Goal: Browse casually: Explore the website without a specific task or goal

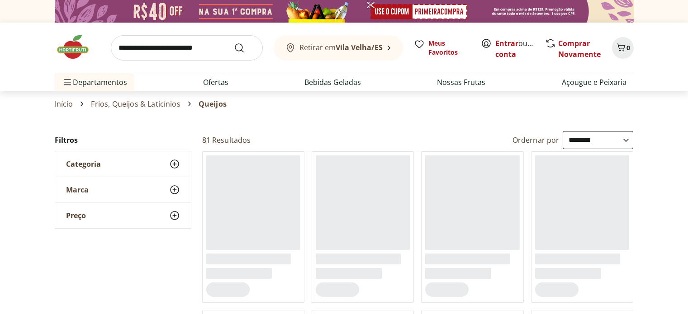
select select "**********"
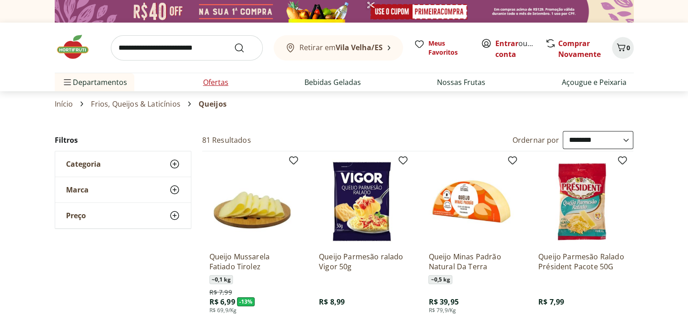
click at [215, 85] on link "Ofertas" at bounding box center [215, 82] width 25 height 11
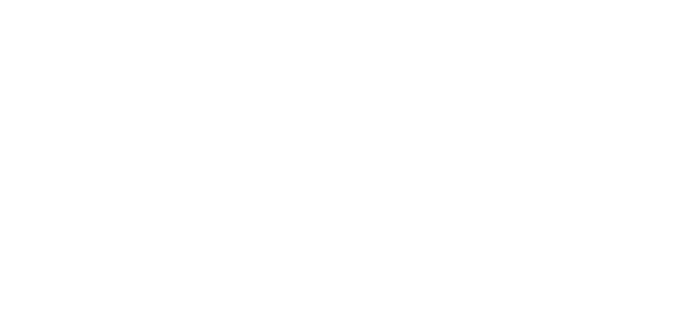
select select "**********"
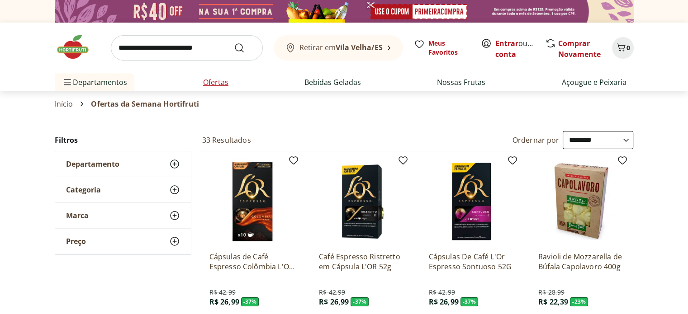
click at [210, 81] on link "Ofertas" at bounding box center [215, 82] width 25 height 11
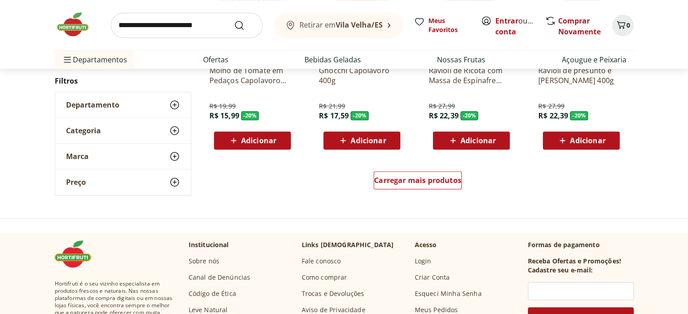
scroll to position [588, 0]
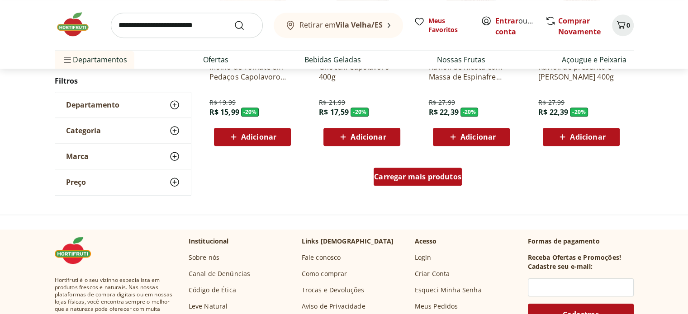
click at [448, 177] on span "Carregar mais produtos" at bounding box center [417, 176] width 87 height 7
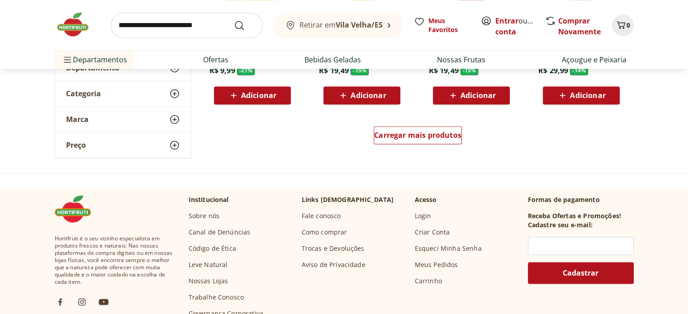
scroll to position [1221, 0]
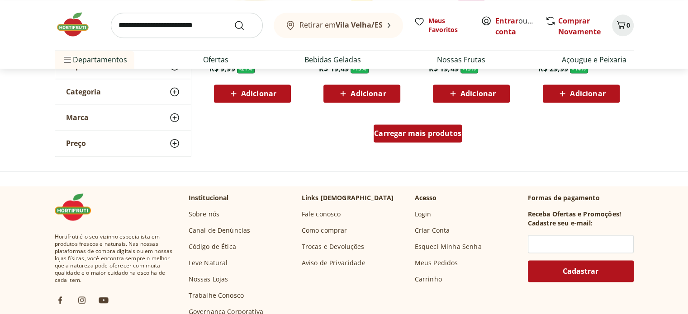
click at [446, 137] on span "Carregar mais produtos" at bounding box center [417, 133] width 87 height 7
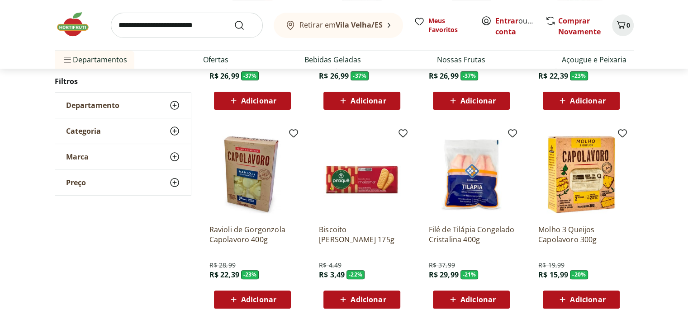
scroll to position [0, 0]
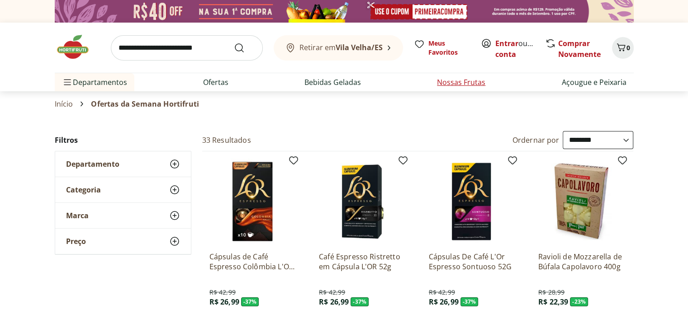
click at [456, 83] on link "Nossas Frutas" at bounding box center [461, 82] width 48 height 11
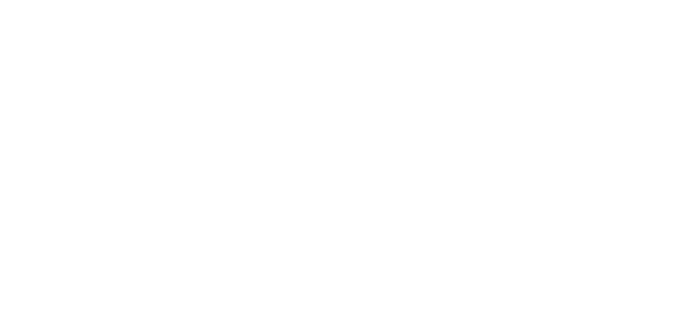
select select "**********"
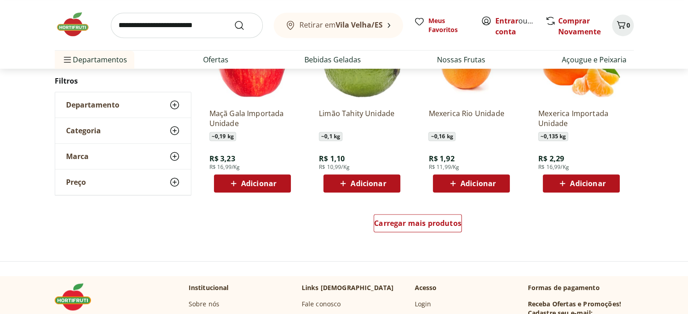
scroll to position [543, 0]
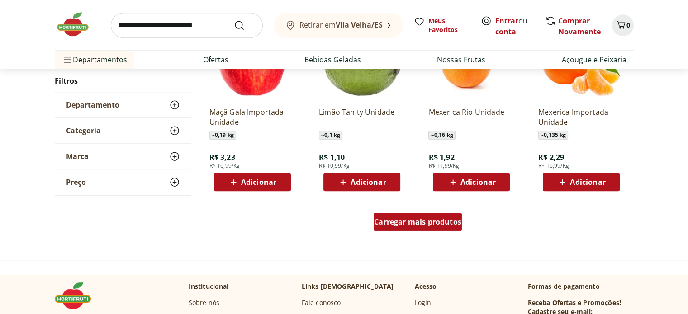
click at [446, 229] on div "Carregar mais produtos" at bounding box center [418, 222] width 88 height 18
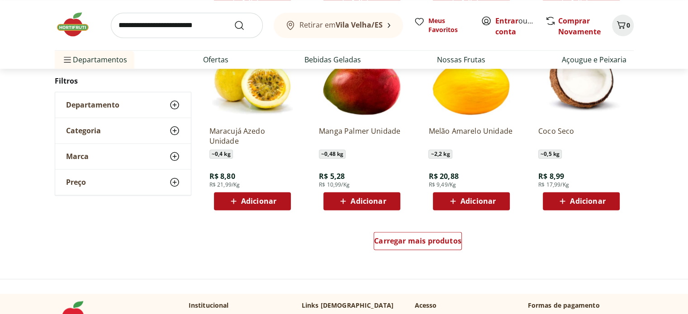
scroll to position [1176, 0]
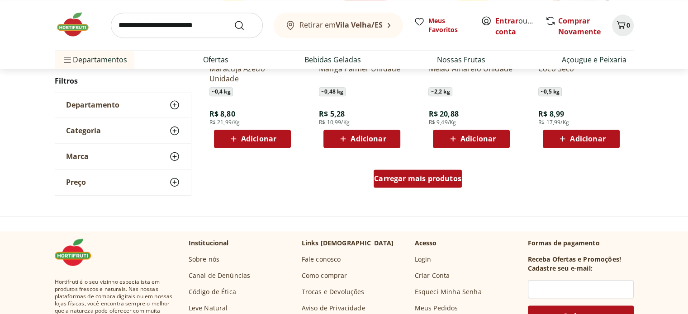
click at [424, 181] on span "Carregar mais produtos" at bounding box center [417, 178] width 87 height 7
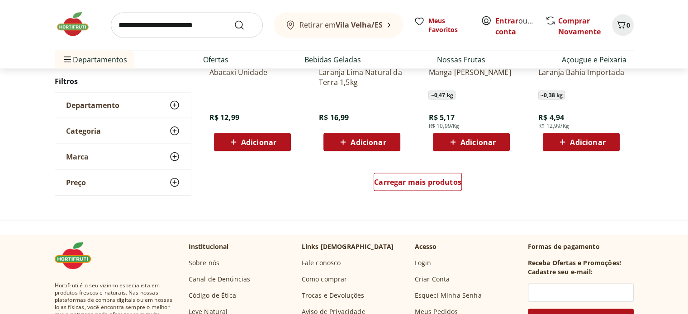
scroll to position [1764, 0]
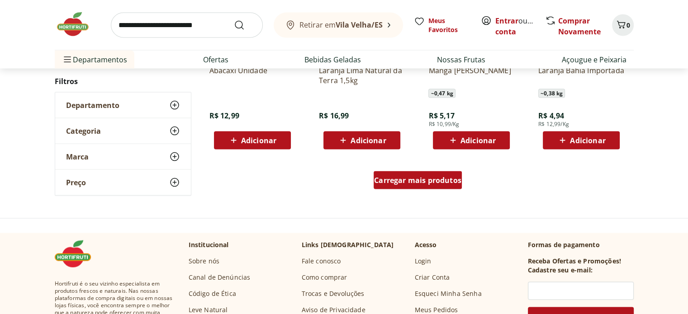
click at [413, 185] on div "Carregar mais produtos" at bounding box center [418, 180] width 88 height 18
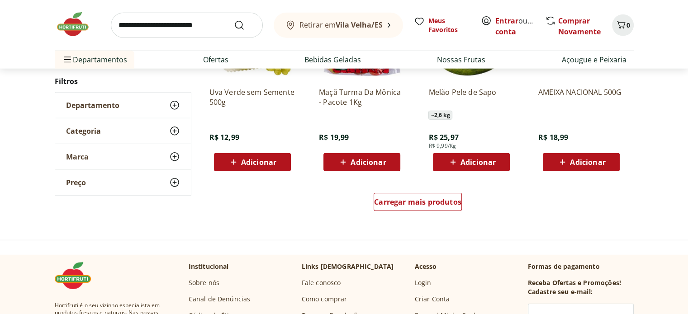
scroll to position [2352, 0]
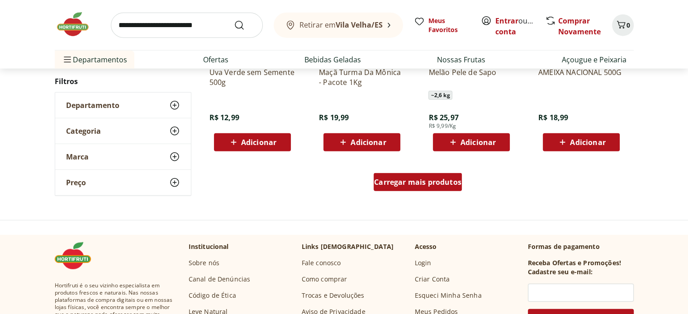
click at [429, 191] on link "Carregar mais produtos" at bounding box center [418, 184] width 88 height 22
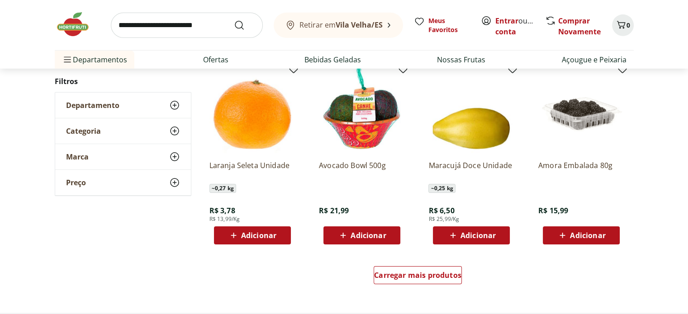
scroll to position [2895, 0]
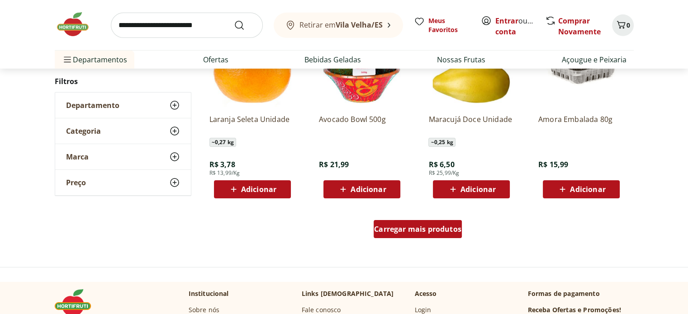
click at [412, 235] on div "Carregar mais produtos" at bounding box center [418, 229] width 88 height 18
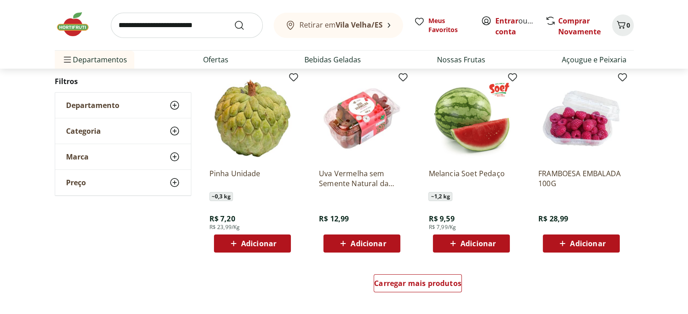
scroll to position [3483, 0]
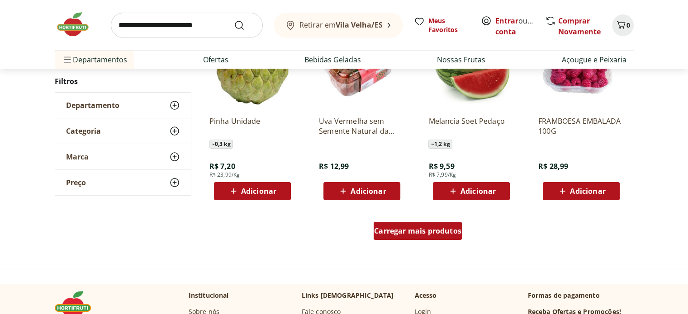
drag, startPoint x: 431, startPoint y: 235, endPoint x: 631, endPoint y: 183, distance: 206.5
click at [431, 235] on span "Carregar mais produtos" at bounding box center [417, 231] width 87 height 7
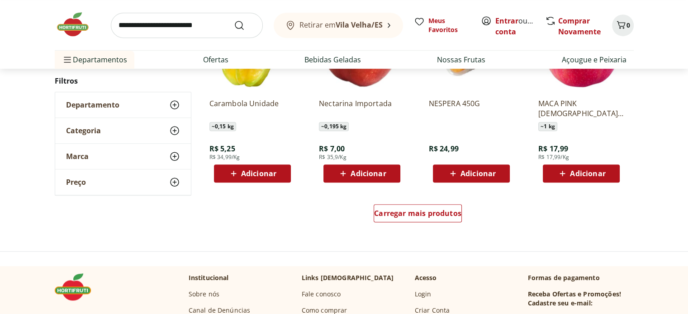
scroll to position [4116, 0]
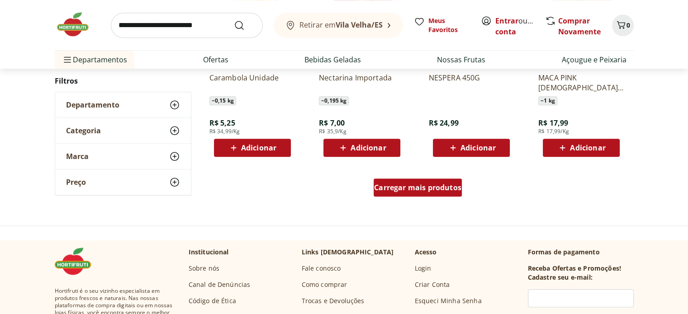
click at [459, 191] on span "Carregar mais produtos" at bounding box center [417, 187] width 87 height 7
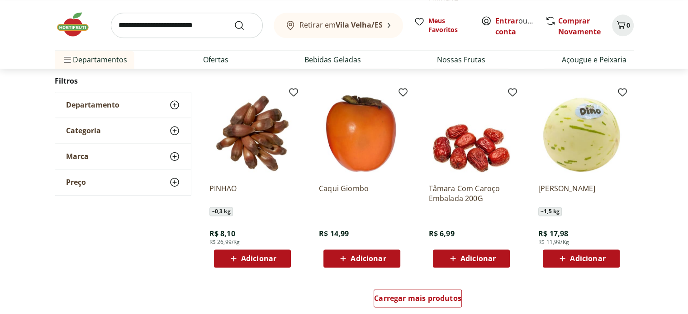
scroll to position [4613, 0]
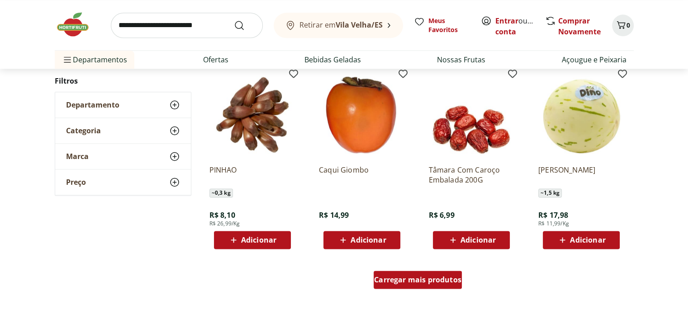
click at [412, 282] on span "Carregar mais produtos" at bounding box center [417, 279] width 87 height 7
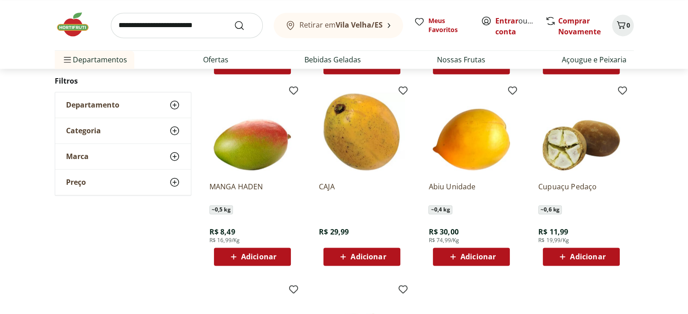
scroll to position [4794, 0]
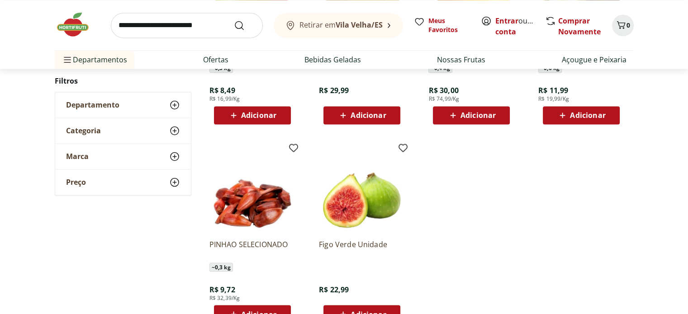
scroll to position [259, 0]
